Goal: Task Accomplishment & Management: Use online tool/utility

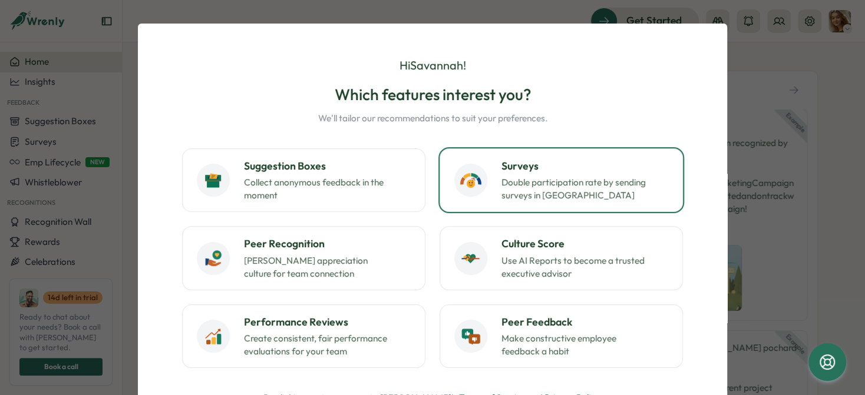
click at [579, 188] on p "Double participation rate by sending surveys in [GEOGRAPHIC_DATA]" at bounding box center [574, 189] width 147 height 26
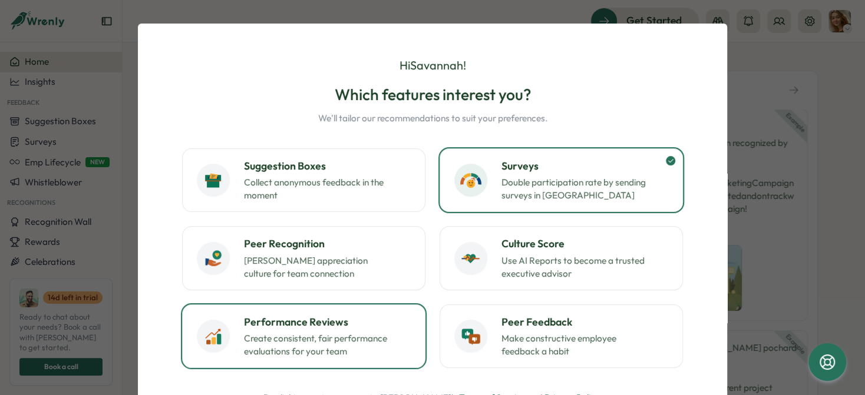
click at [382, 317] on h3 "Performance Reviews" at bounding box center [327, 322] width 167 height 15
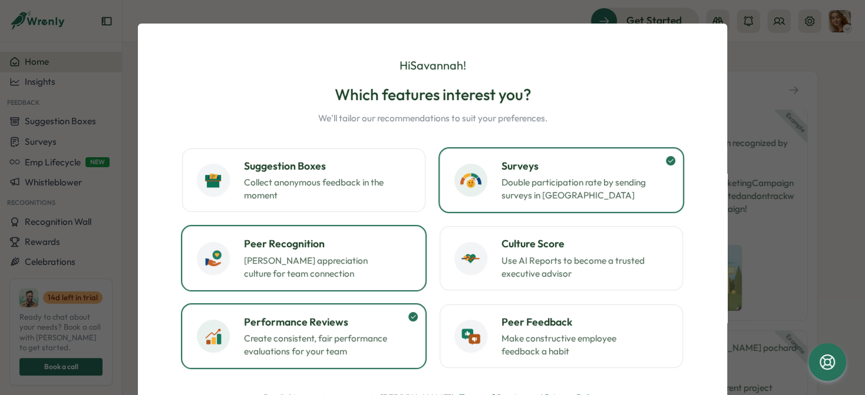
click at [385, 279] on p "[PERSON_NAME] appreciation culture for team connection" at bounding box center [317, 268] width 147 height 26
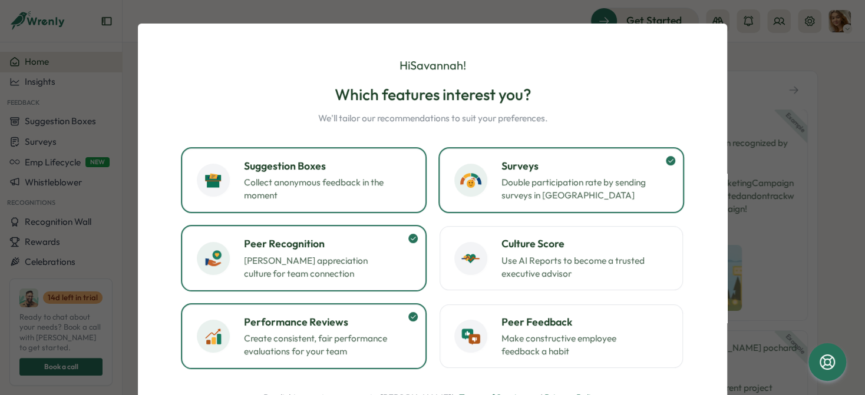
click at [397, 203] on button "Suggestion Boxes Collect anonymous feedback in the moment" at bounding box center [303, 180] width 243 height 64
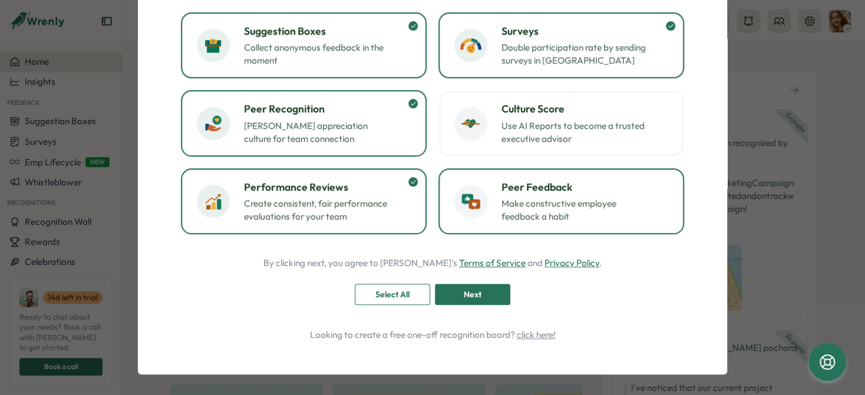
scroll to position [135, 0]
click at [539, 226] on button "Peer Feedback Make constructive employee feedback a habit" at bounding box center [561, 202] width 243 height 64
click at [485, 296] on div "Next" at bounding box center [472, 295] width 53 height 20
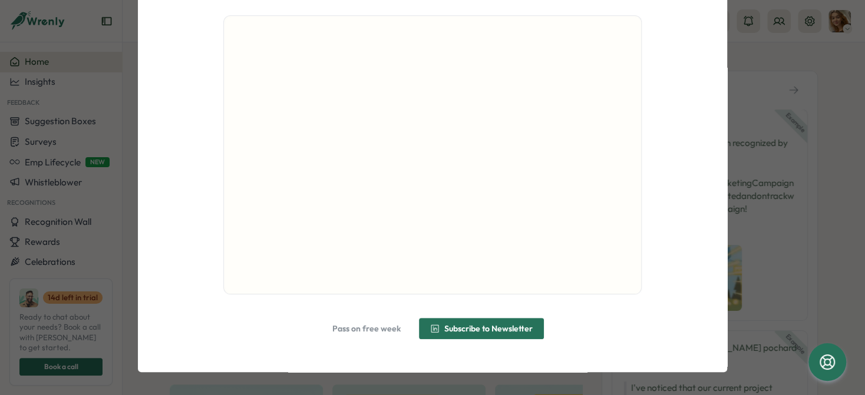
scroll to position [104, 0]
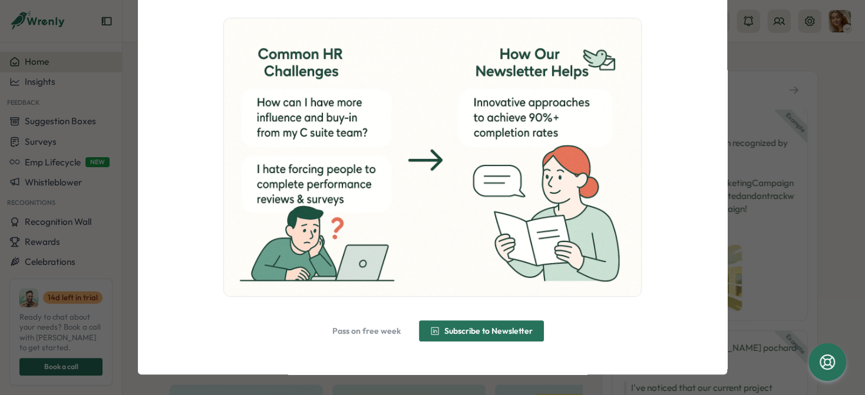
click at [382, 331] on span "Pass on free week" at bounding box center [366, 331] width 68 height 8
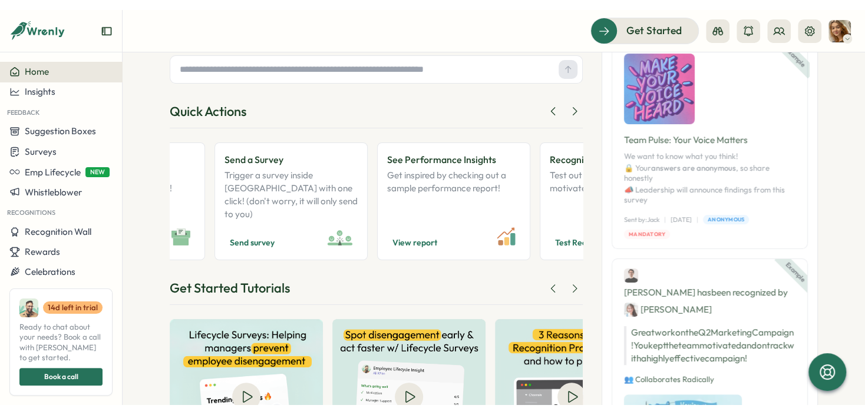
scroll to position [0, 0]
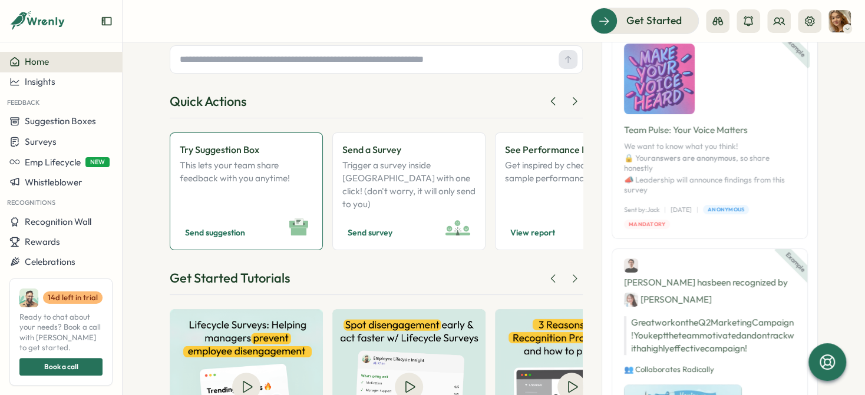
click at [265, 187] on p "This lets your team share feedback with you anytime!" at bounding box center [246, 185] width 133 height 52
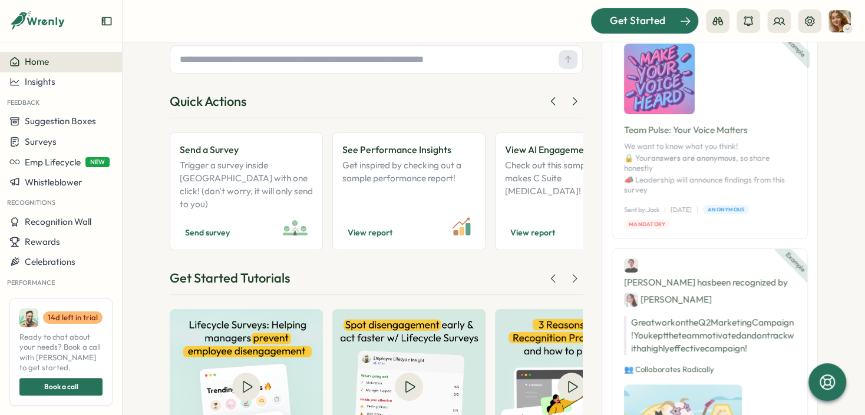
click at [651, 19] on span "Get Started" at bounding box center [637, 20] width 55 height 15
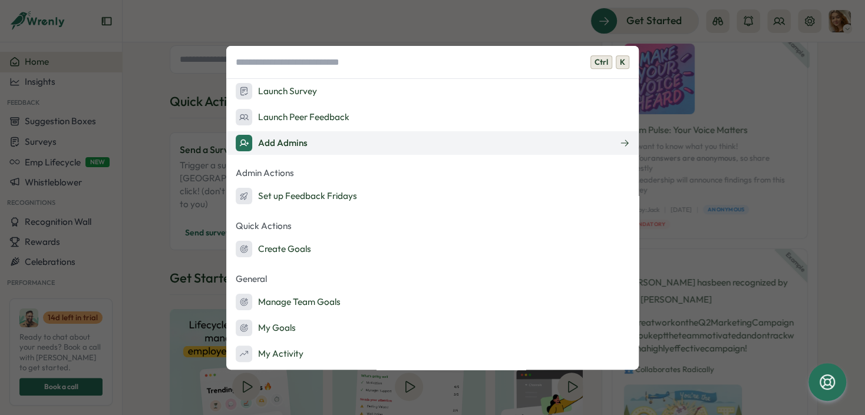
scroll to position [154, 0]
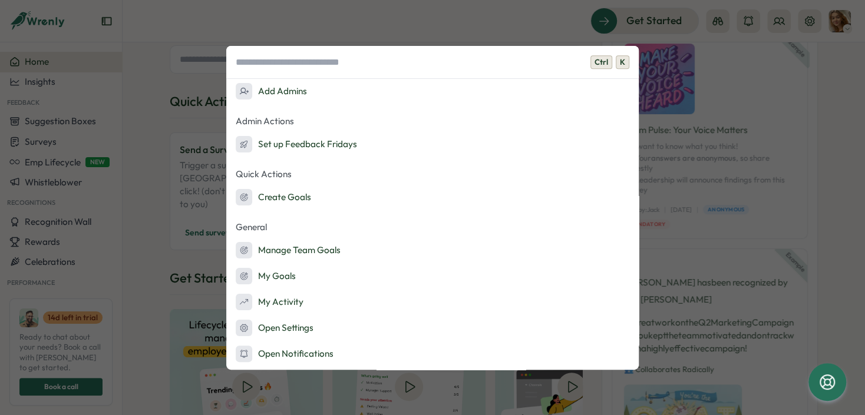
click at [529, 31] on div "Ctrl K Onboarding Ask AI Launch Suggestion Box Launch Recognitions Launch Surve…" at bounding box center [432, 207] width 865 height 415
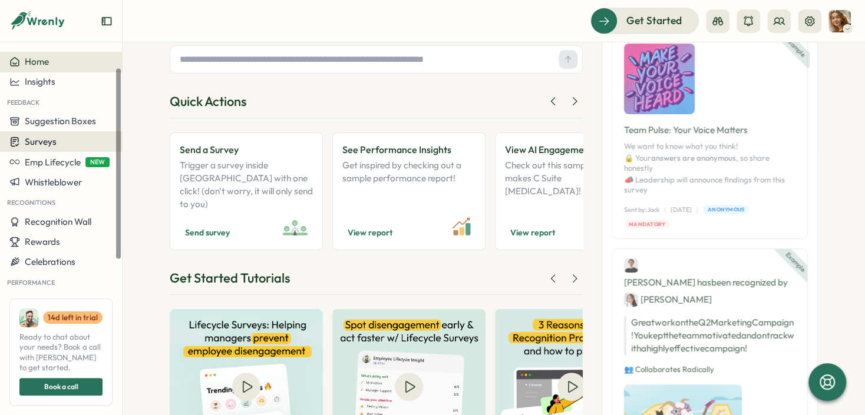
scroll to position [72, 0]
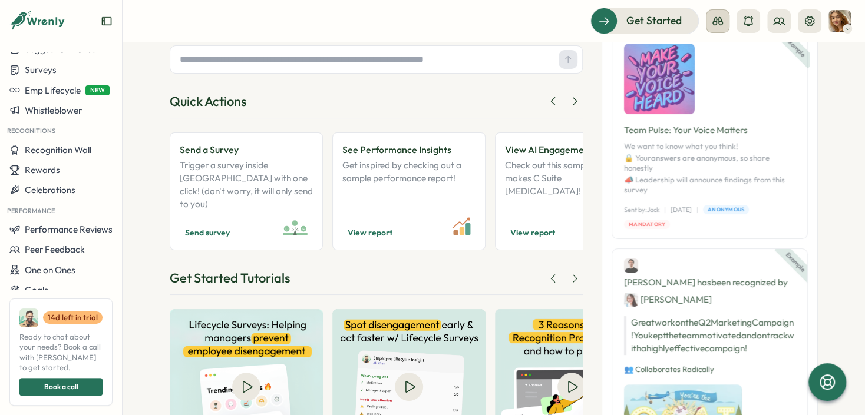
click at [722, 19] on icon at bounding box center [718, 21] width 12 height 12
click at [785, 23] on button at bounding box center [779, 21] width 24 height 24
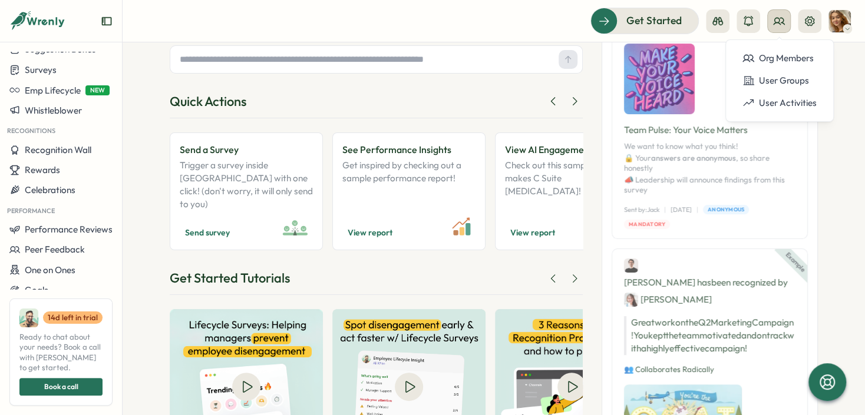
click at [785, 23] on button at bounding box center [779, 21] width 24 height 24
click at [781, 20] on icon at bounding box center [779, 21] width 12 height 12
click at [842, 23] on img at bounding box center [840, 21] width 22 height 22
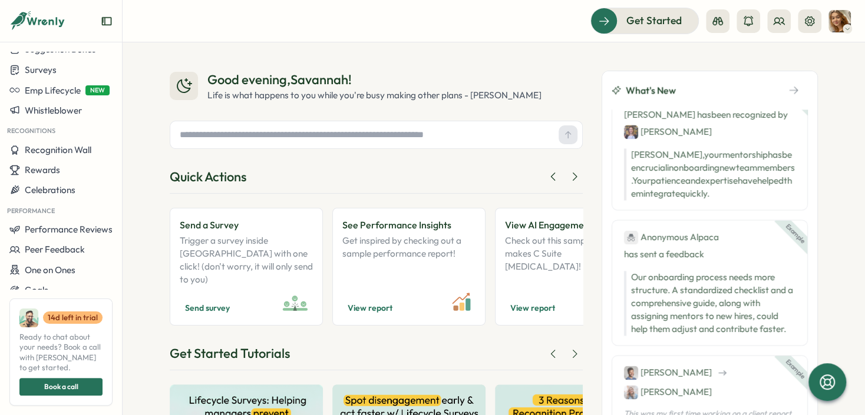
scroll to position [965, 0]
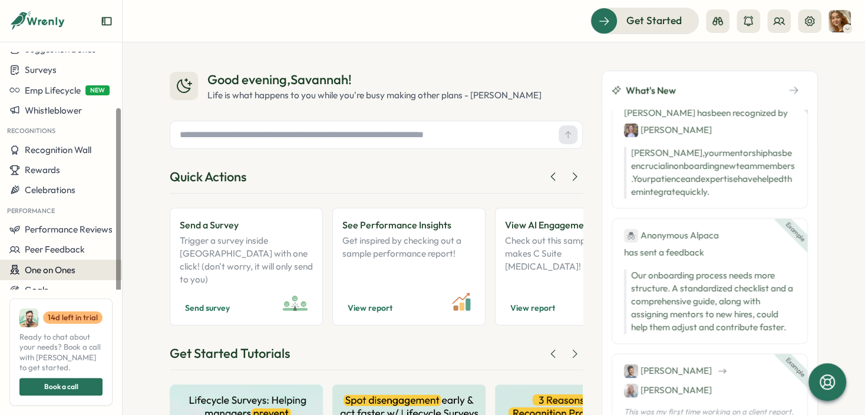
click at [82, 269] on div "One on Ones" at bounding box center [60, 270] width 103 height 11
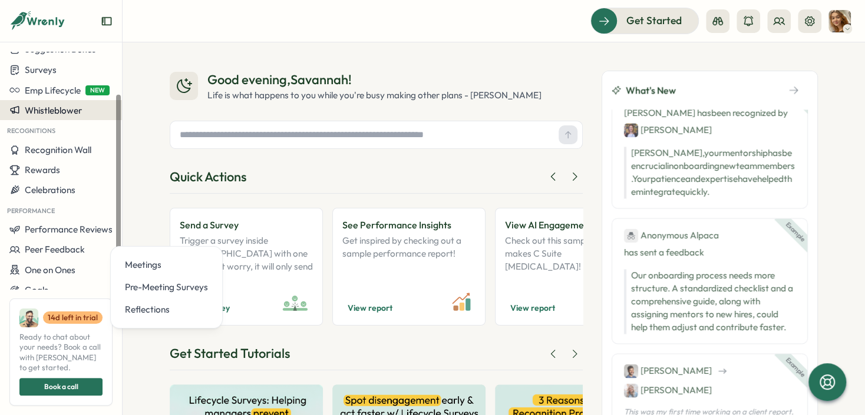
scroll to position [0, 0]
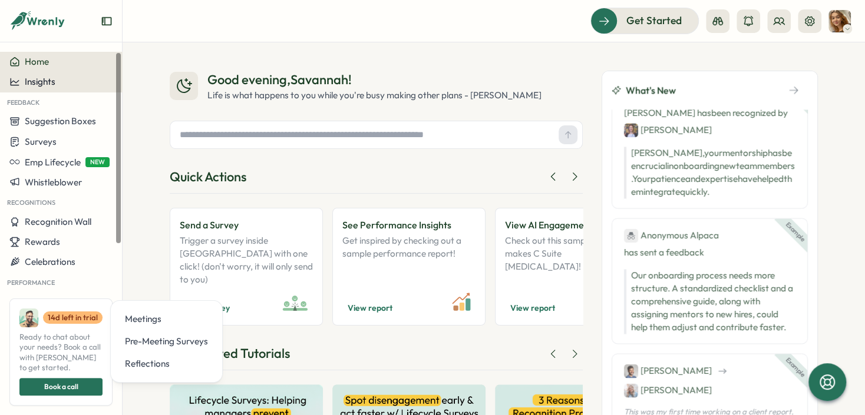
click at [72, 80] on div "Insights" at bounding box center [60, 82] width 103 height 11
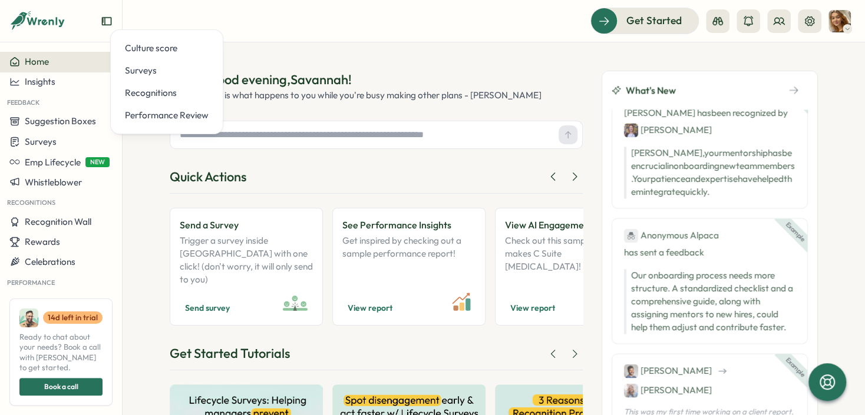
click at [104, 19] on icon "Expand sidebar" at bounding box center [107, 21] width 12 height 12
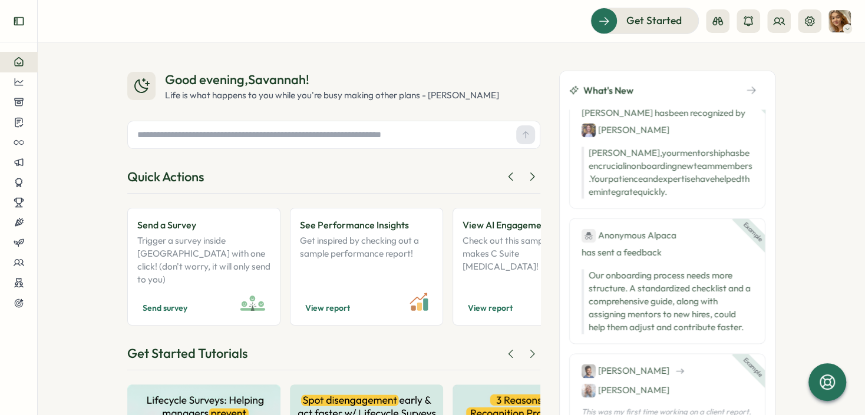
click at [16, 27] on button "Expand sidebar" at bounding box center [19, 21] width 24 height 24
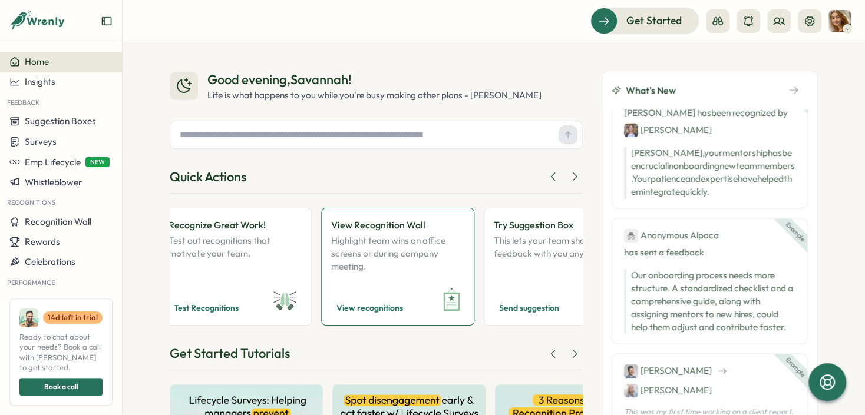
scroll to position [0, 668]
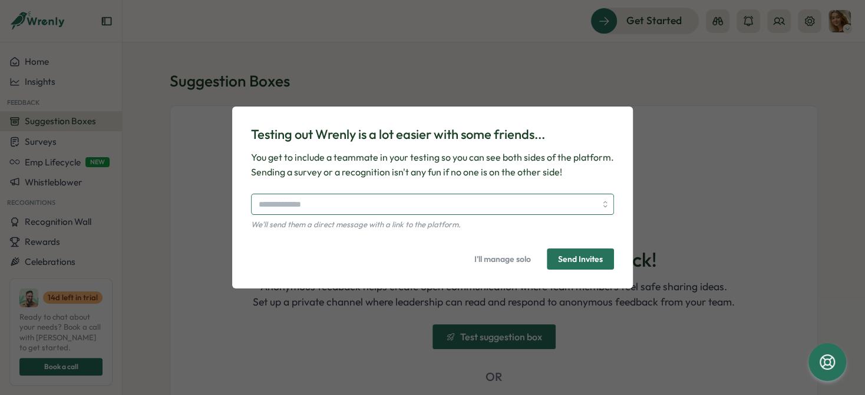
click at [382, 202] on input "search" at bounding box center [427, 204] width 337 height 20
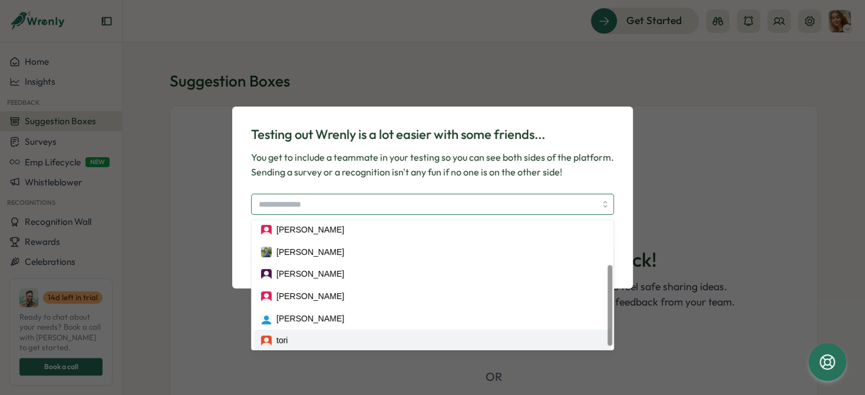
scroll to position [52, 0]
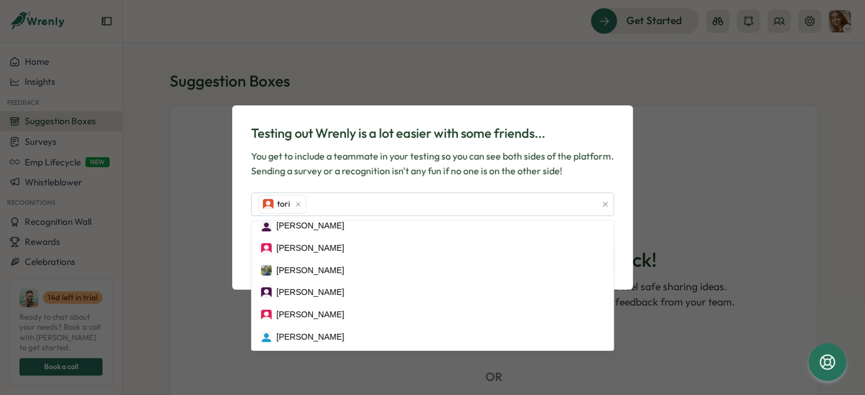
click at [575, 157] on p "You get to include a teammate in your testing so you can see both sides of the …" at bounding box center [432, 163] width 363 height 29
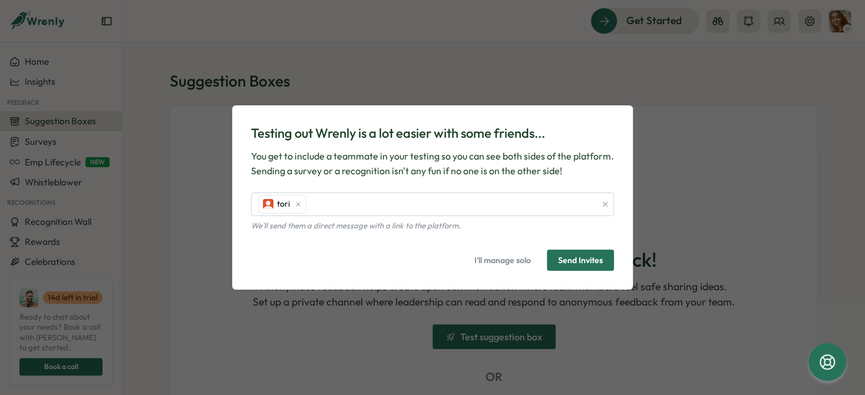
click at [573, 260] on span "Send Invites" at bounding box center [580, 260] width 45 height 8
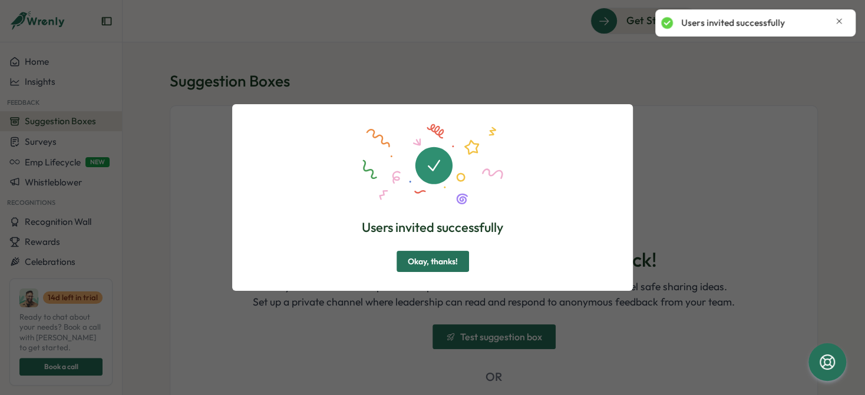
click at [433, 254] on span "Okay, thanks!" at bounding box center [433, 262] width 50 height 20
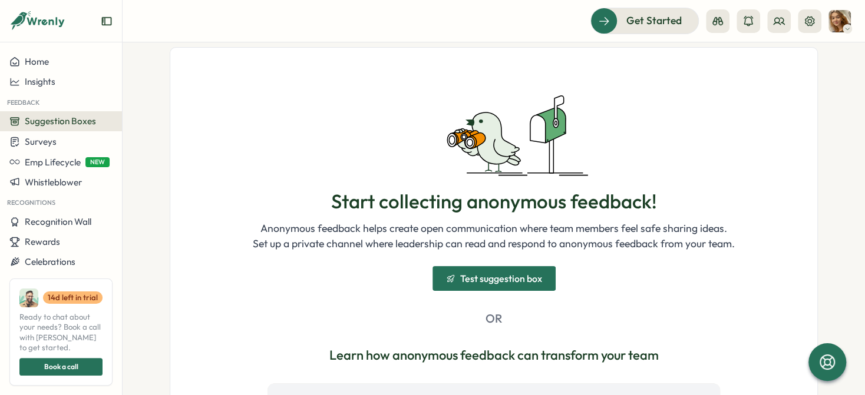
scroll to position [0, 0]
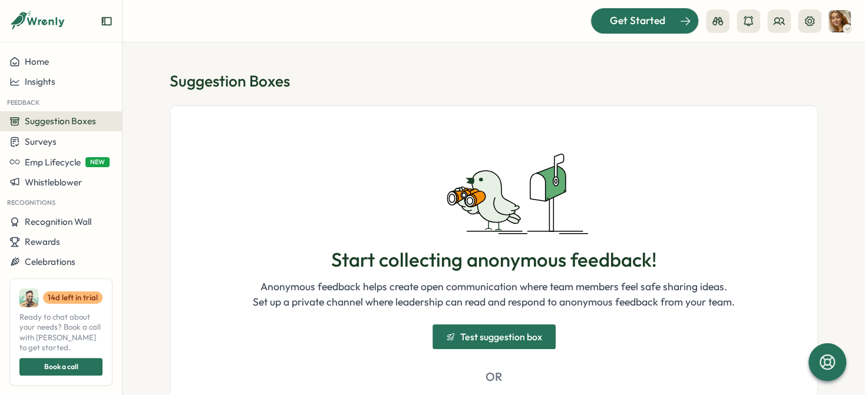
click at [606, 25] on div "Get Started" at bounding box center [638, 20] width 98 height 15
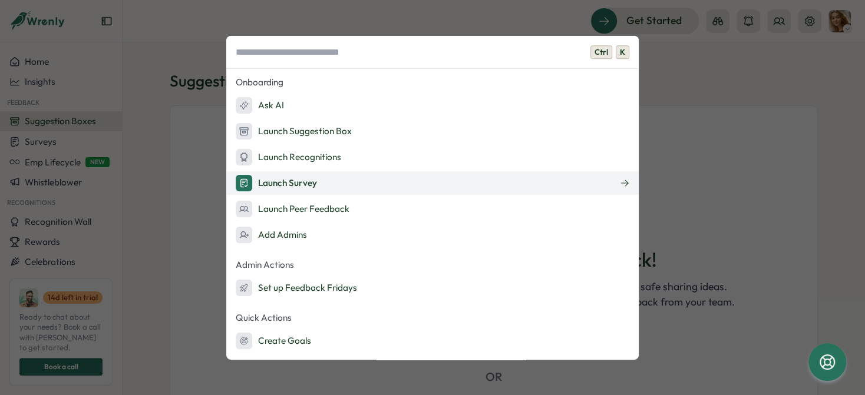
click at [358, 179] on button "Launch Survey" at bounding box center [432, 183] width 412 height 24
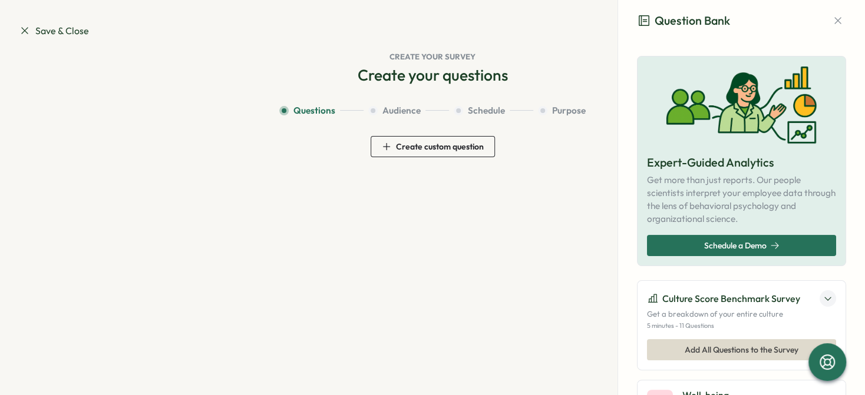
click at [422, 150] on span "Create custom question" at bounding box center [440, 147] width 88 height 8
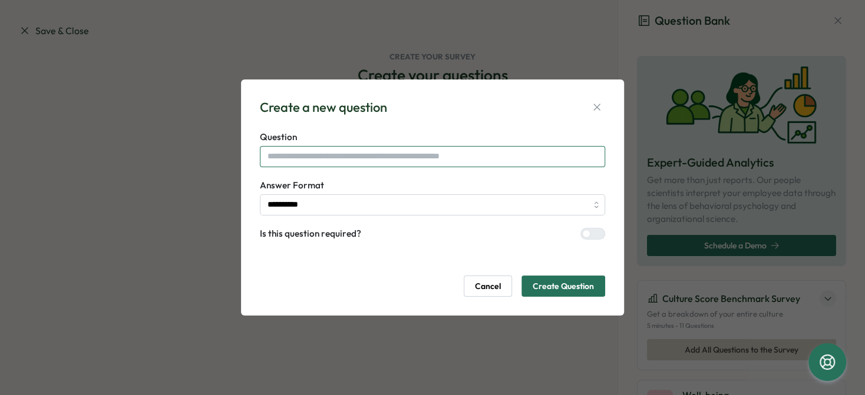
click at [418, 153] on input "text" at bounding box center [432, 156] width 345 height 21
